Goal: Transaction & Acquisition: Purchase product/service

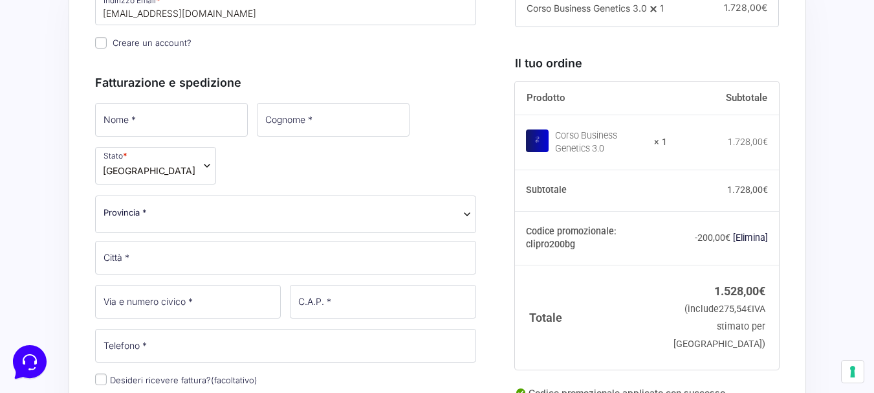
scroll to position [453, 0]
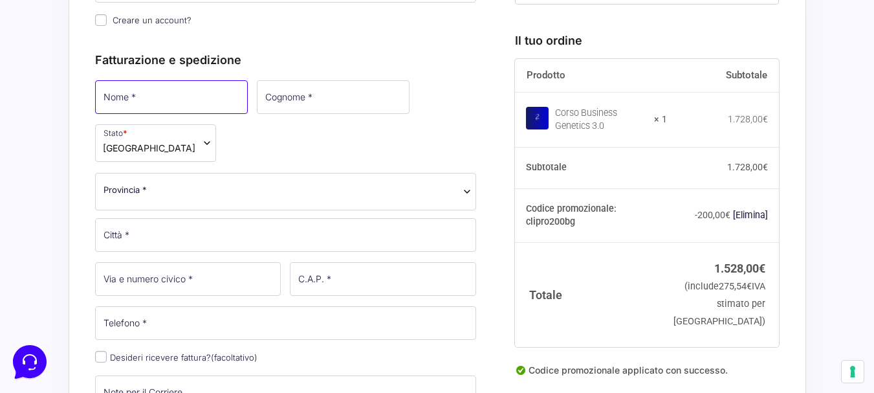
click at [171, 96] on input "Nome *" at bounding box center [171, 97] width 153 height 34
type input "[PERSON_NAME]"
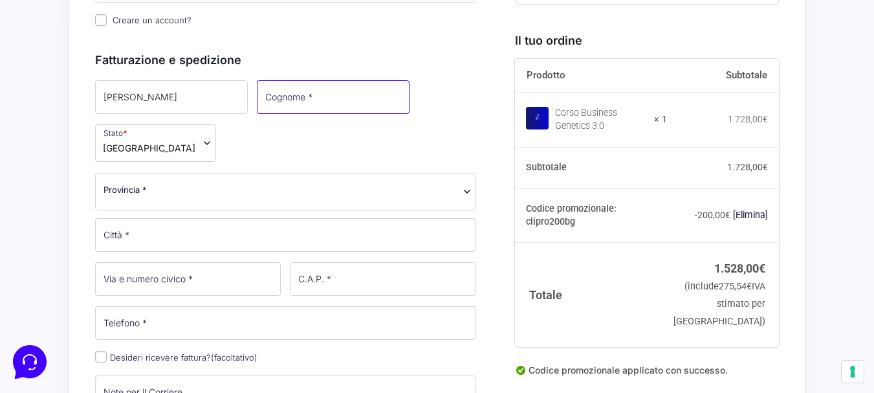
type input "La Piana"
select select "TO"
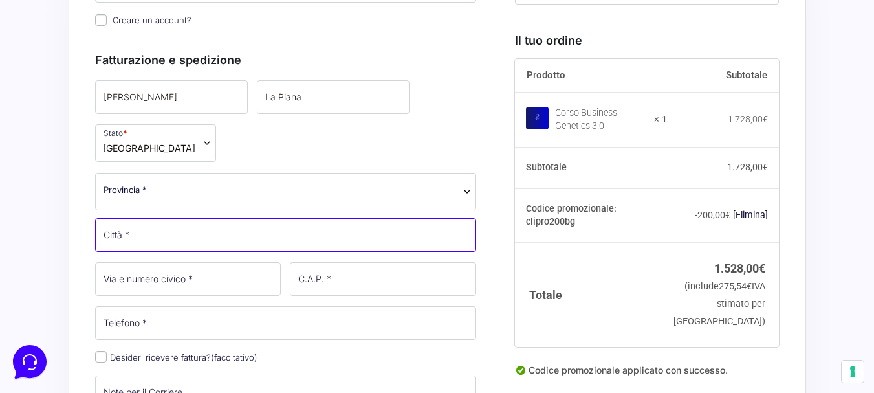
type input "Alpignano"
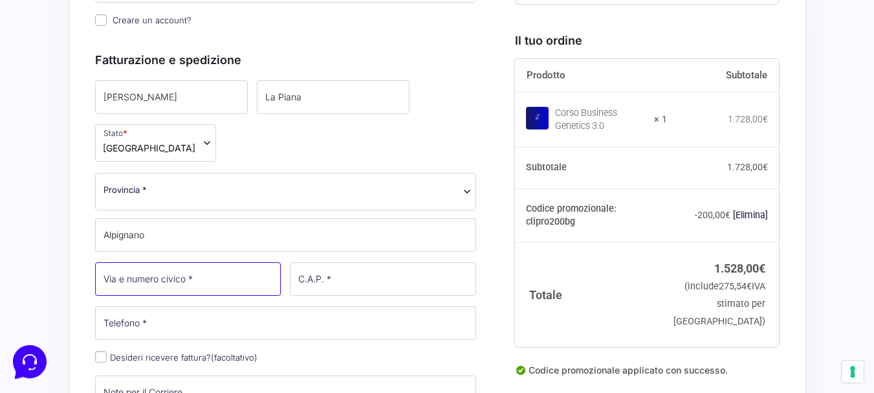
type input "29"
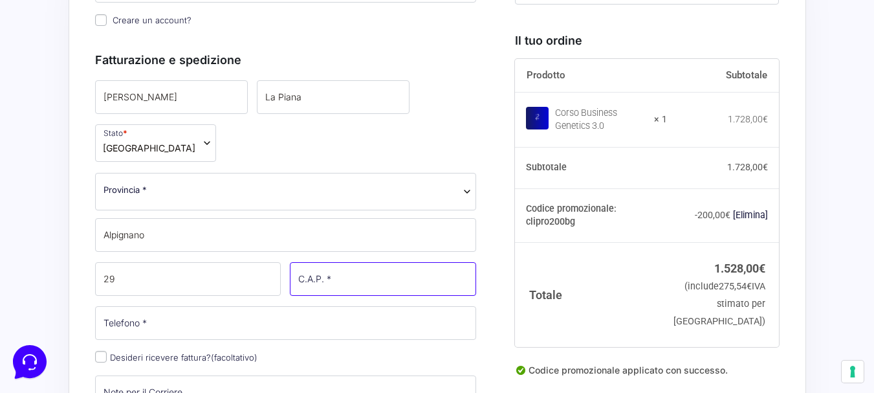
type input "10091"
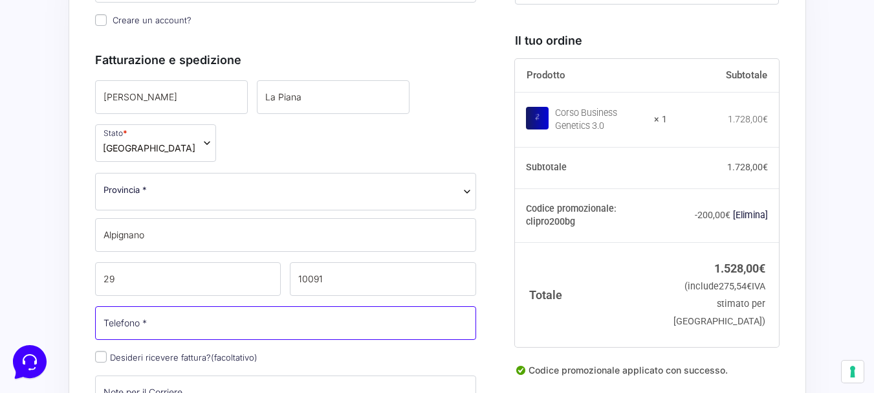
type input "[PHONE_NUMBER]"
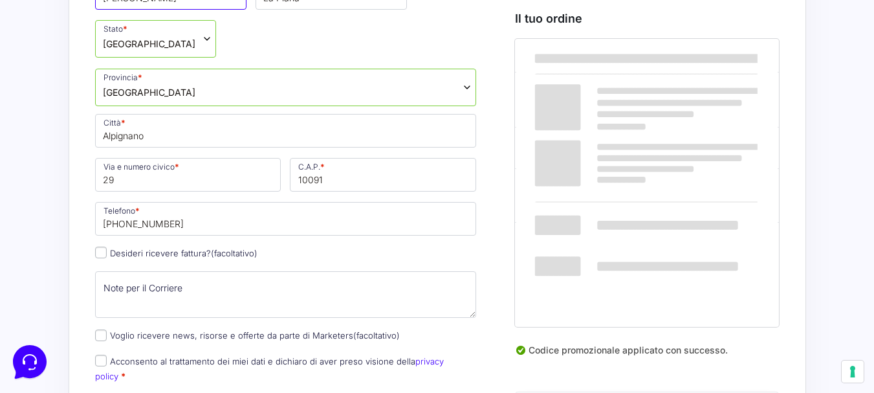
scroll to position [582, 0]
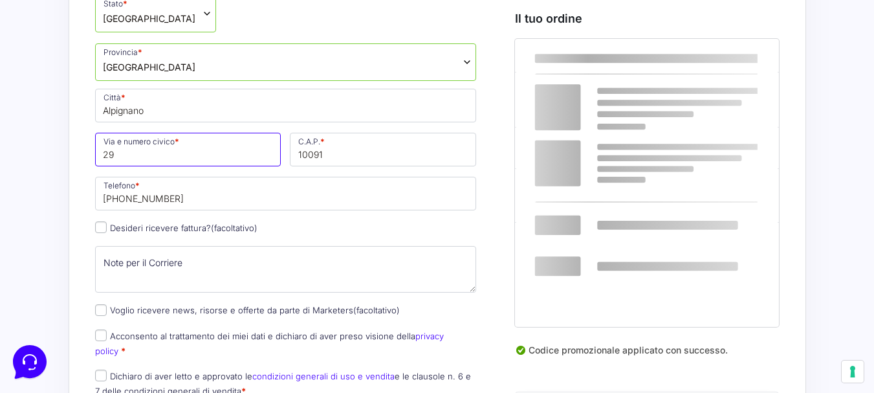
click at [129, 149] on input "29" at bounding box center [188, 150] width 186 height 34
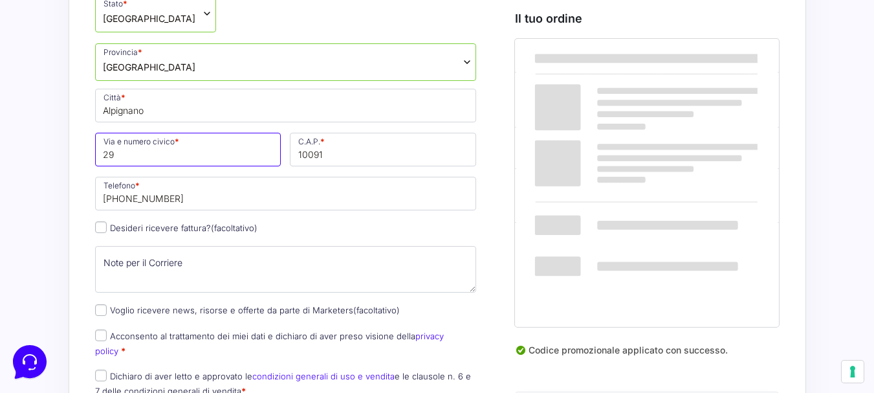
click at [103, 155] on input "29" at bounding box center [188, 150] width 186 height 34
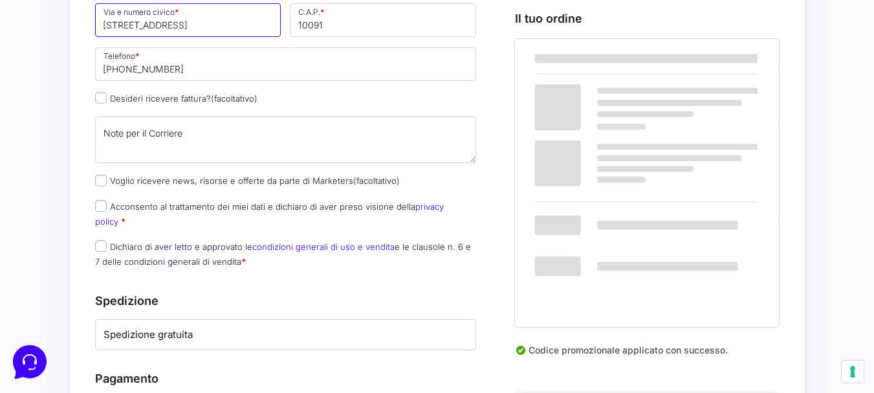
scroll to position [776, 0]
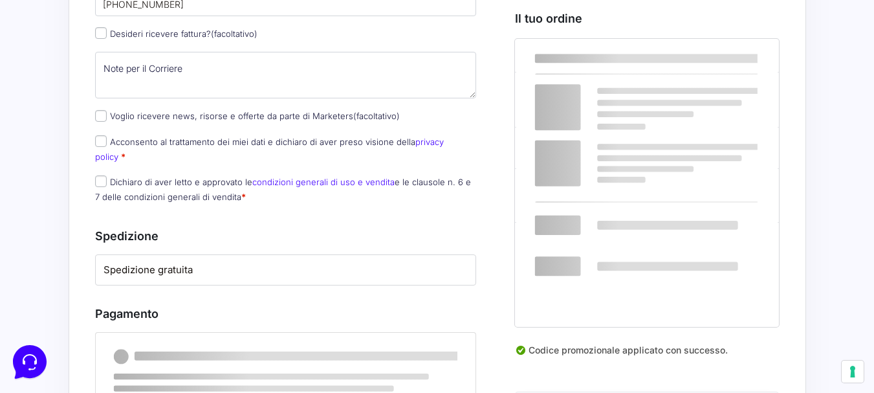
type input "[STREET_ADDRESS]"
click at [103, 141] on input "Acconsento al trattamento dei miei dati e dichiaro di aver preso visione della …" at bounding box center [101, 141] width 12 height 12
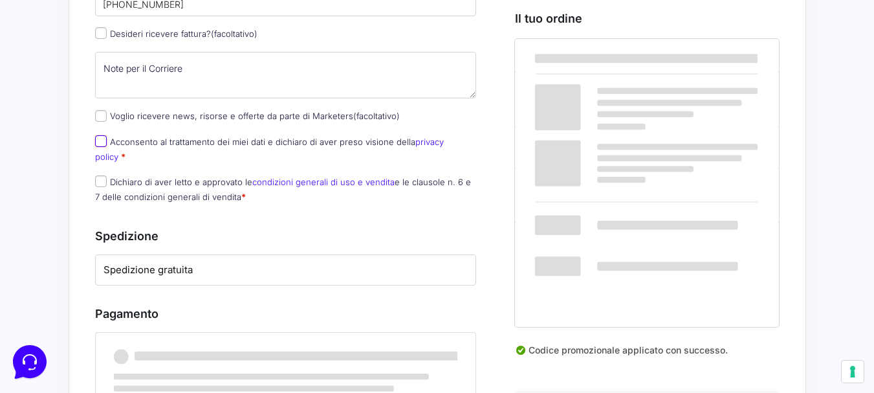
checkbox input "true"
click at [100, 175] on input "Dichiaro di aver letto e approvato le condizioni generali di uso e vendita e le…" at bounding box center [101, 181] width 12 height 12
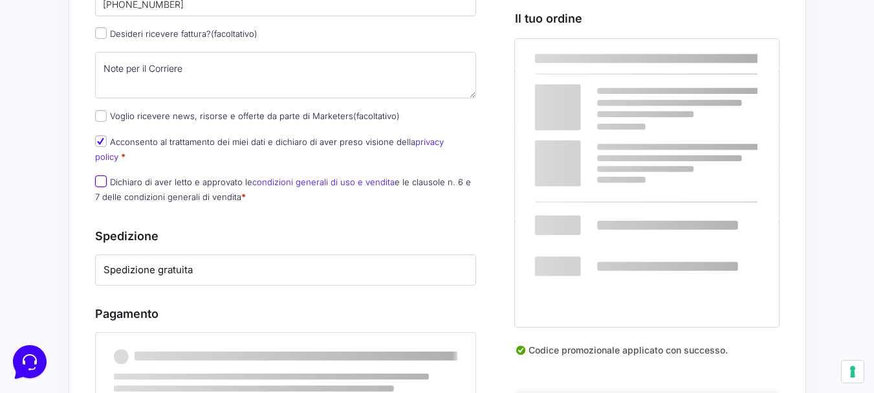
checkbox input "true"
click at [103, 116] on input "Voglio ricevere news, risorse e offerte da parte di Marketers (facoltativo)" at bounding box center [101, 116] width 12 height 12
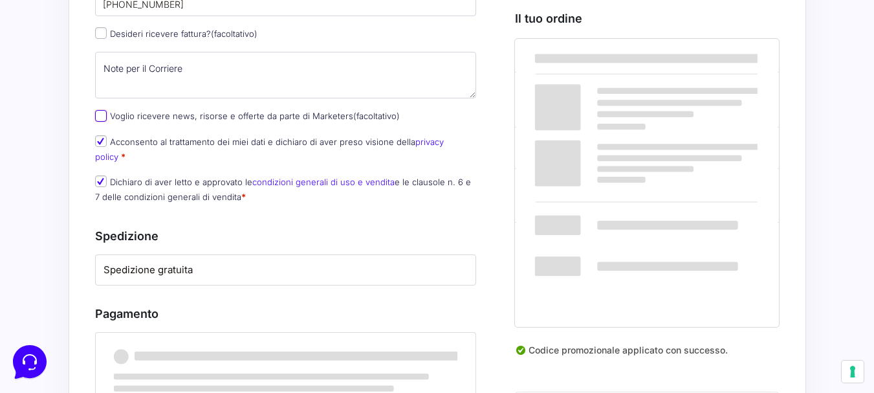
checkbox input "true"
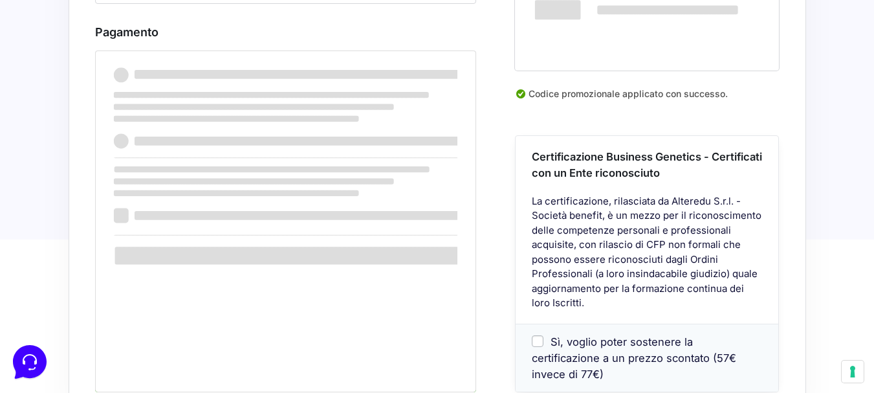
scroll to position [1035, 0]
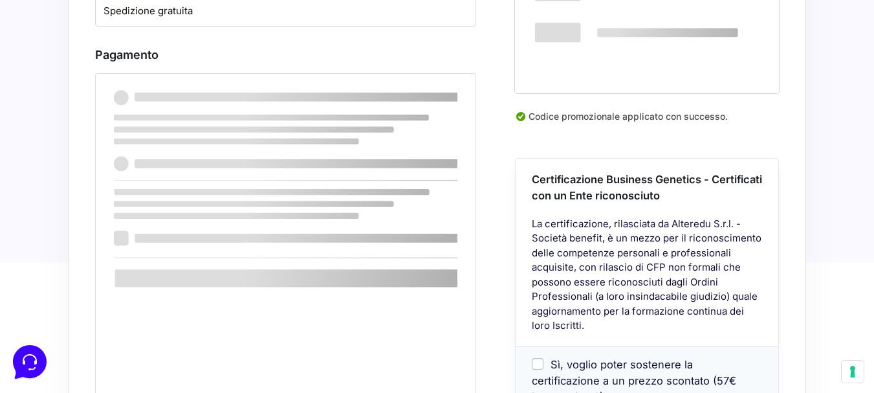
click at [221, 32] on div "Pagamento" at bounding box center [286, 52] width 382 height 41
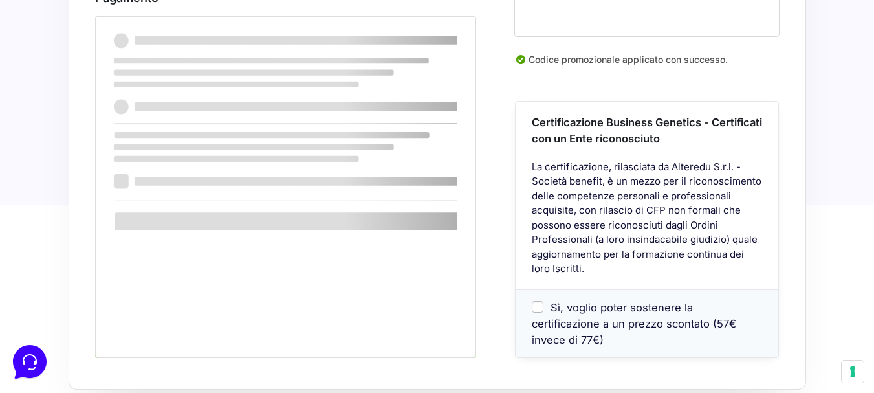
scroll to position [1099, 0]
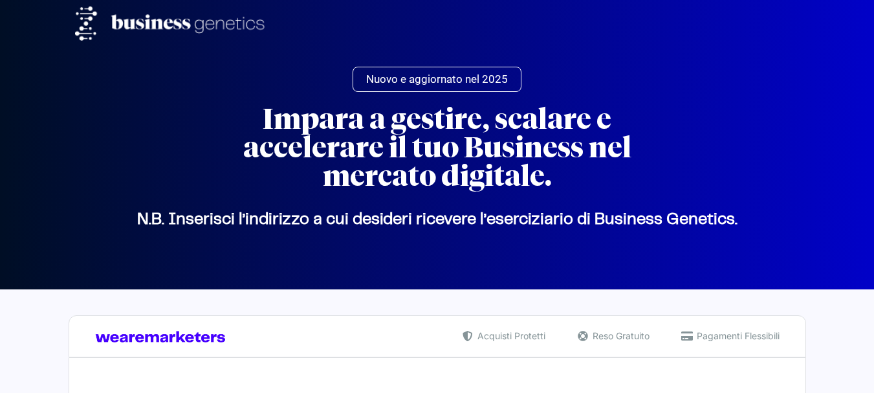
select select "TO"
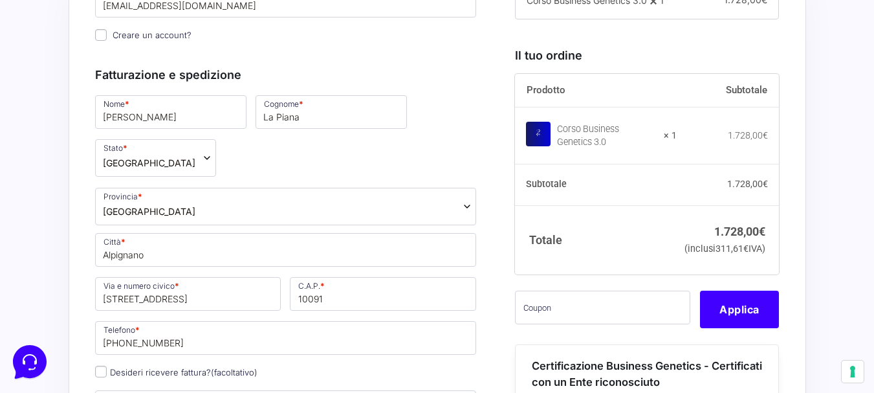
scroll to position [468, 0]
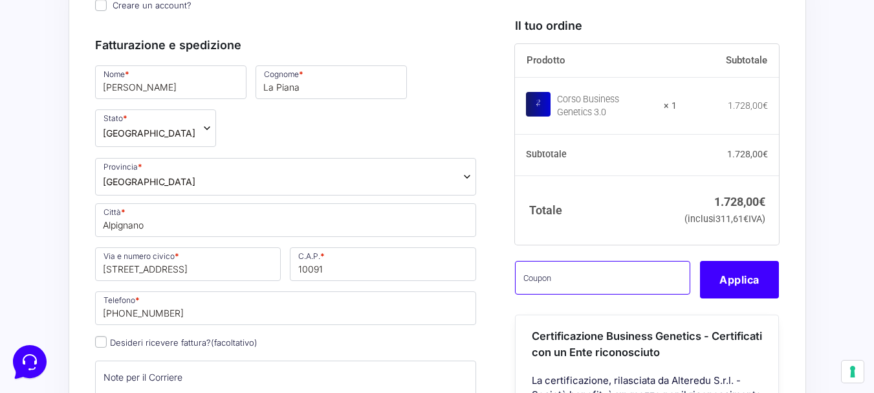
click at [545, 292] on input "text" at bounding box center [602, 278] width 175 height 34
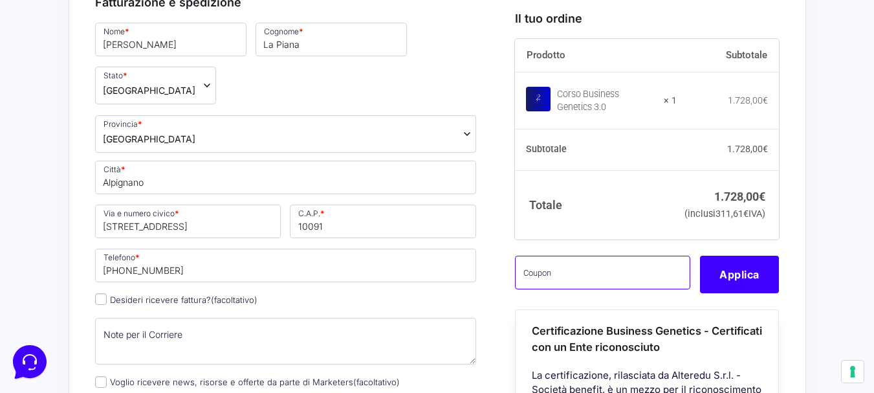
scroll to position [532, 0]
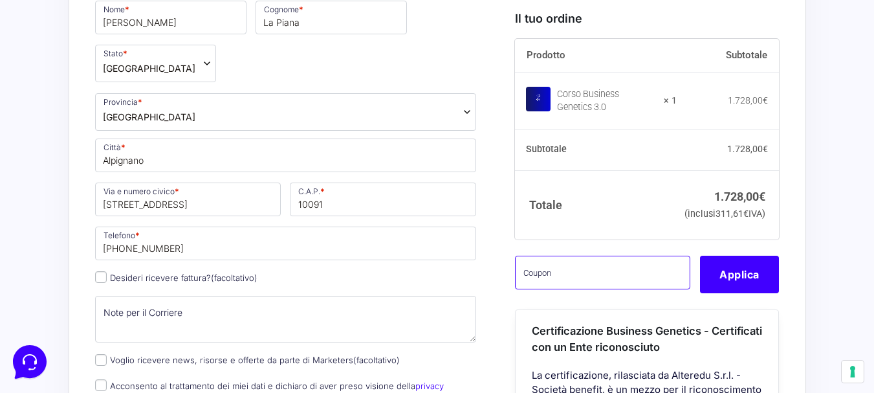
paste input "CLIPRO200BG"
type input "CLIPRO200BG"
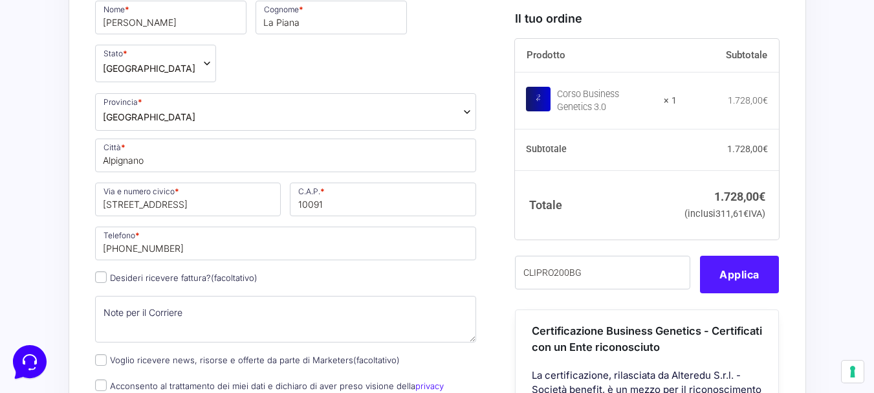
click at [746, 292] on button "Applica" at bounding box center [739, 274] width 79 height 38
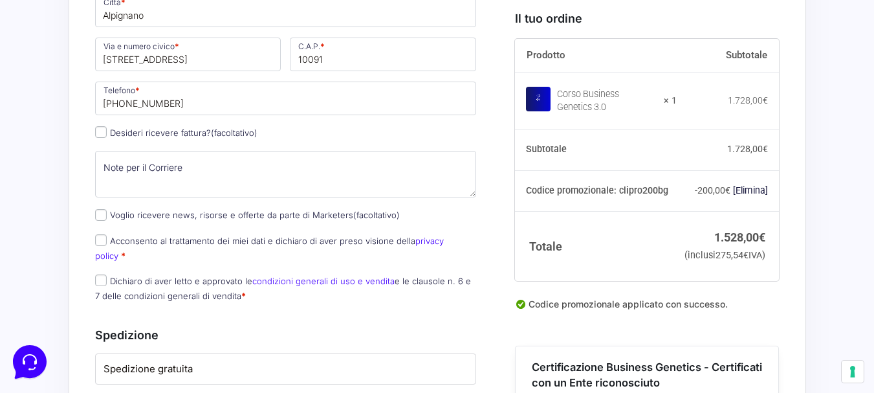
scroll to position [726, 0]
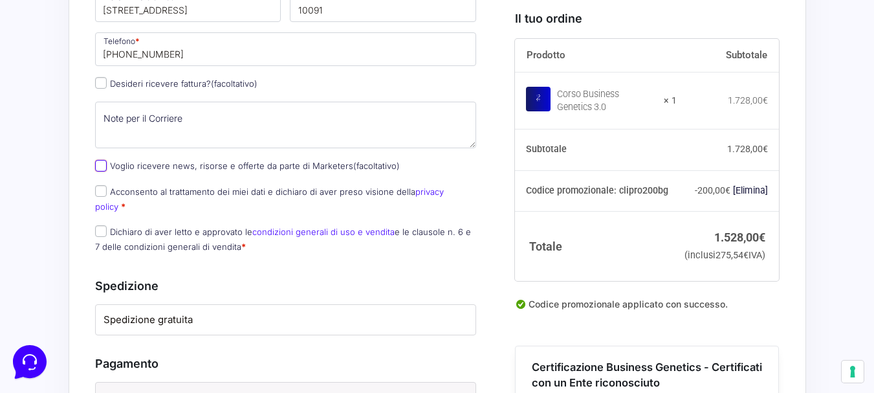
click at [100, 164] on input "Voglio ricevere news, risorse e offerte da parte di Marketers (facoltativo)" at bounding box center [101, 166] width 12 height 12
checkbox input "true"
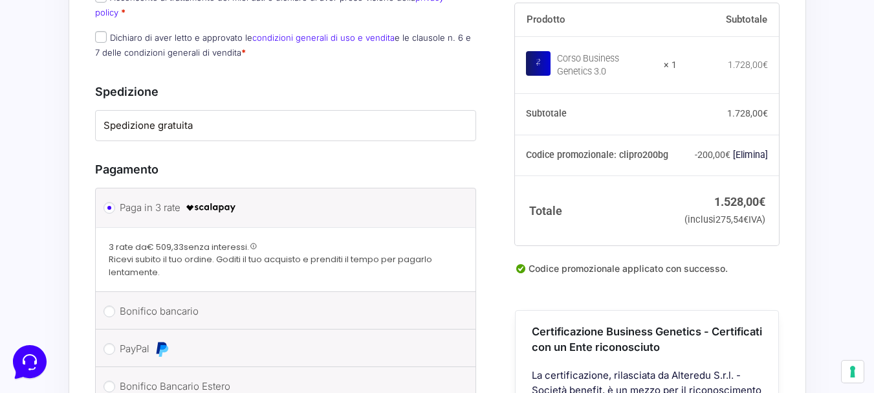
scroll to position [856, 0]
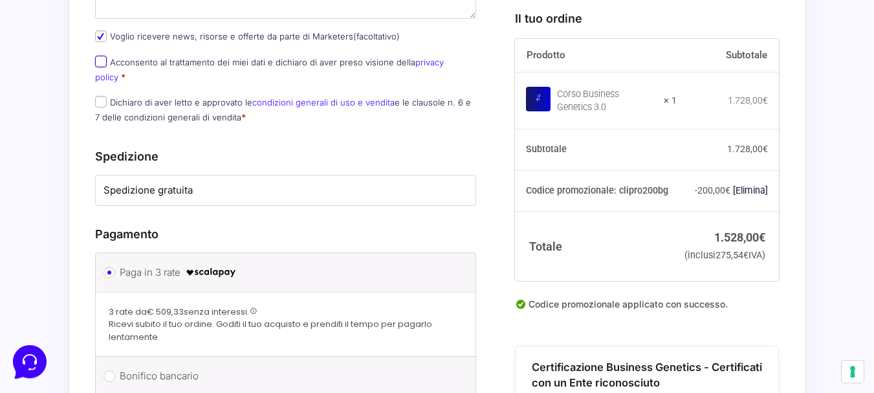
click at [103, 63] on input "Acconsento al trattamento dei miei dati e dichiaro di aver preso visione della …" at bounding box center [101, 62] width 12 height 12
checkbox input "true"
click at [102, 96] on input "Dichiaro di aver letto e approvato le condizioni generali di uso e vendita e le…" at bounding box center [101, 102] width 12 height 12
checkbox input "true"
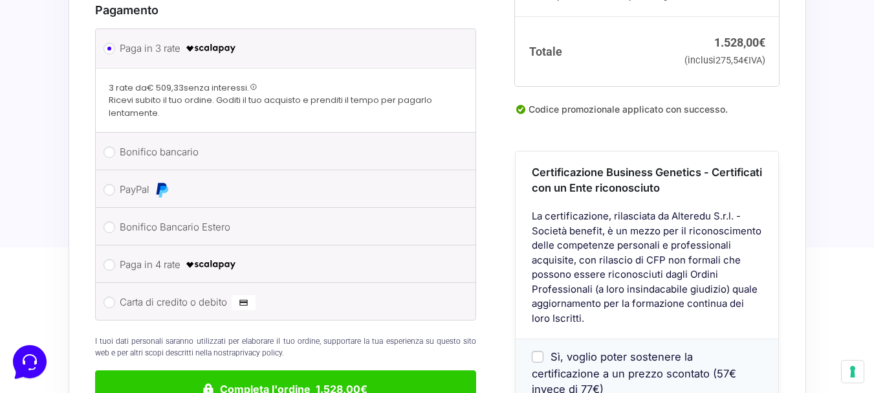
scroll to position [1050, 0]
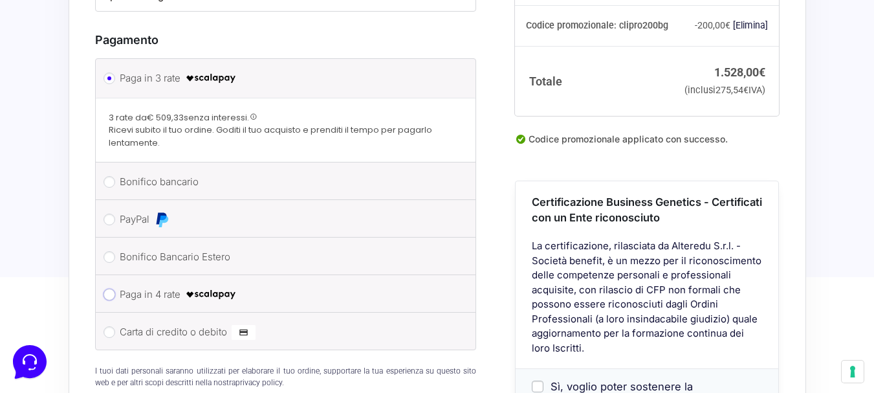
click at [109, 288] on input "Paga in 4 rate" at bounding box center [109, 294] width 12 height 12
radio input "true"
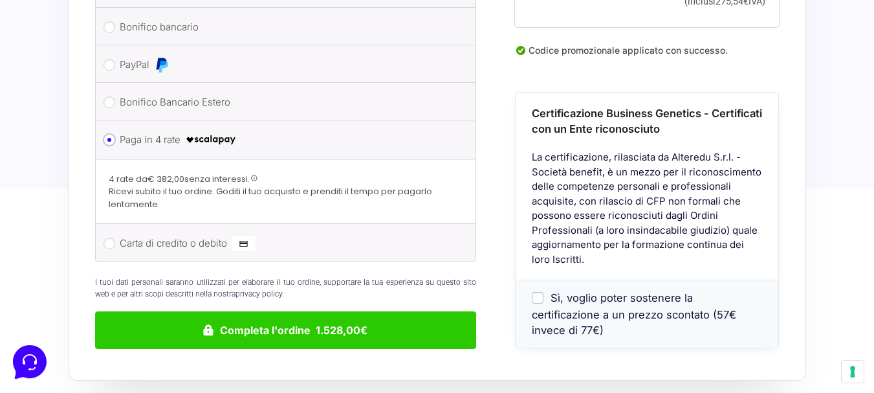
scroll to position [1179, 0]
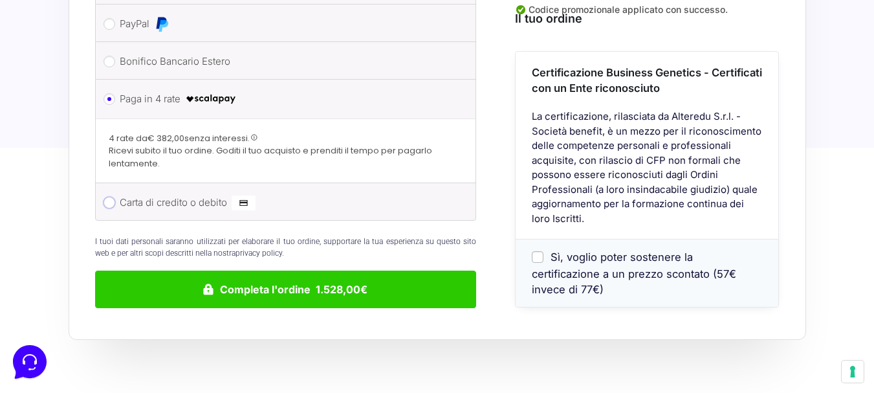
click at [103, 197] on input "Carta di credito o debito" at bounding box center [109, 203] width 12 height 12
radio input "true"
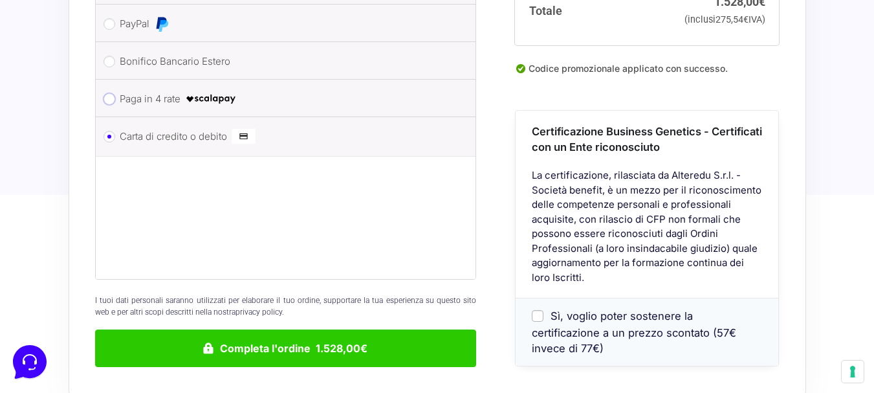
click at [111, 93] on input "Paga in 4 rate" at bounding box center [109, 99] width 12 height 12
radio input "true"
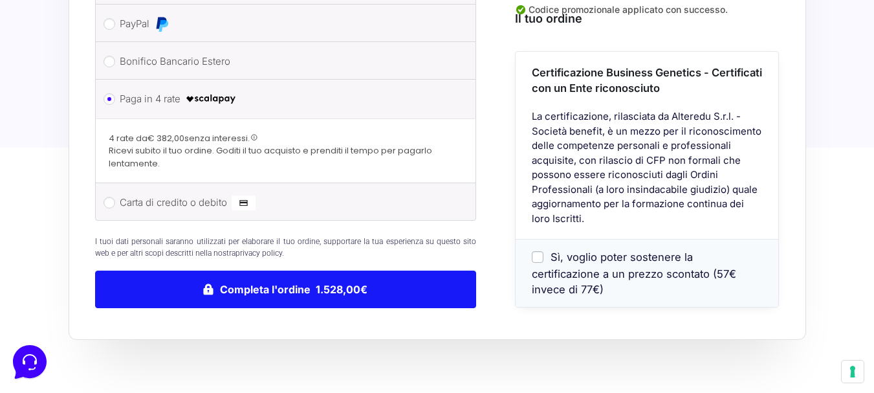
click at [269, 277] on button "Completa l'ordine 1.528,00€" at bounding box center [286, 289] width 382 height 38
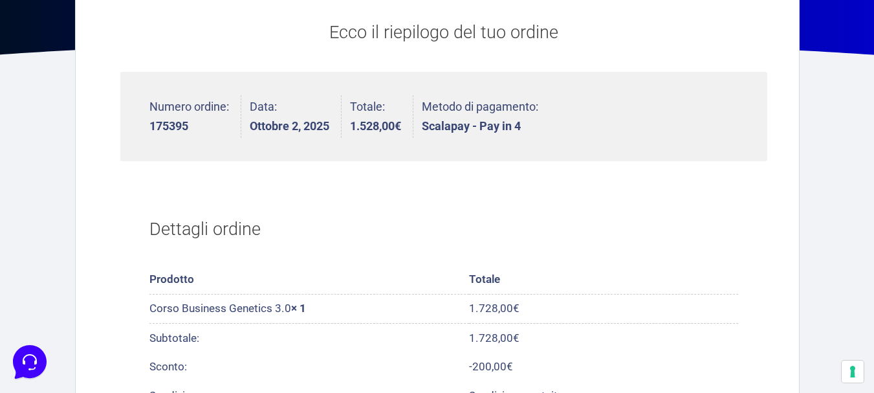
scroll to position [327, 0]
